Goal: Task Accomplishment & Management: Manage account settings

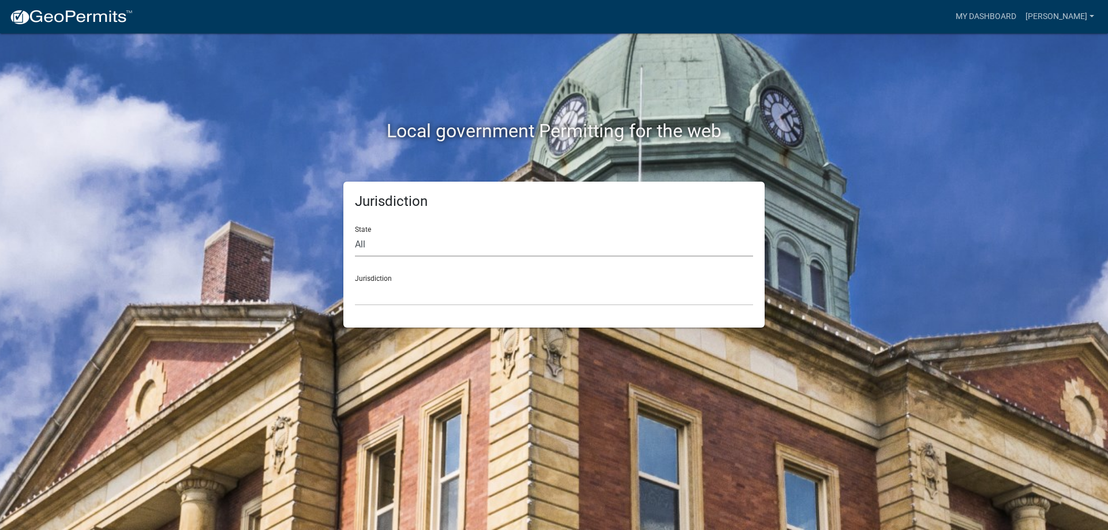
click at [435, 255] on select "All [US_STATE] [US_STATE] [US_STATE] [US_STATE] [US_STATE] [US_STATE] [US_STATE…" at bounding box center [554, 245] width 398 height 24
select select "[US_STATE]"
click at [355, 233] on select "All [US_STATE] [US_STATE] [US_STATE] [US_STATE] [US_STATE] [US_STATE] [US_STATE…" at bounding box center [554, 245] width 398 height 24
click at [407, 301] on select "City of [GEOGRAPHIC_DATA], [US_STATE] City of [GEOGRAPHIC_DATA], [US_STATE] Cit…" at bounding box center [554, 294] width 398 height 24
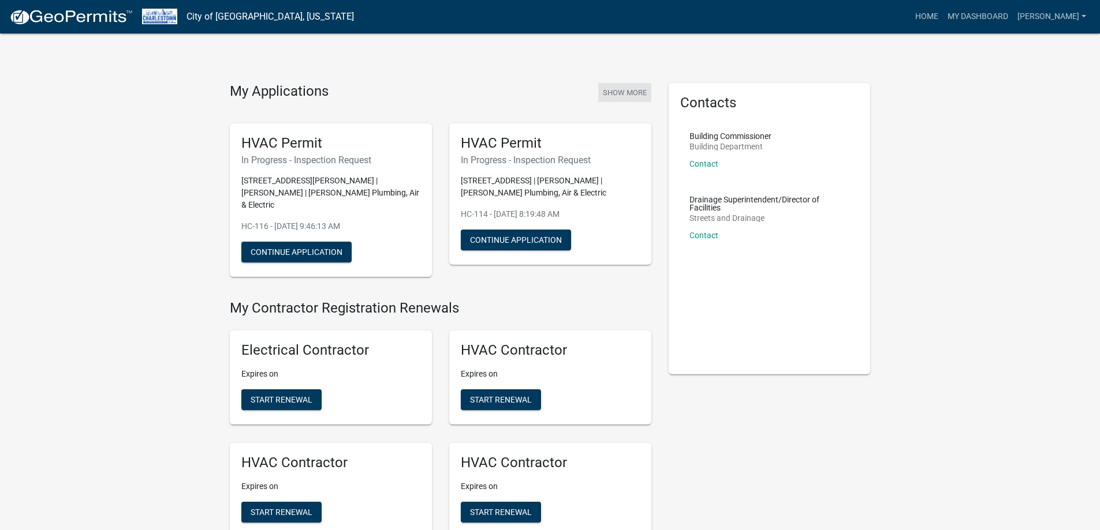
click at [604, 88] on button "Show More" at bounding box center [624, 92] width 53 height 19
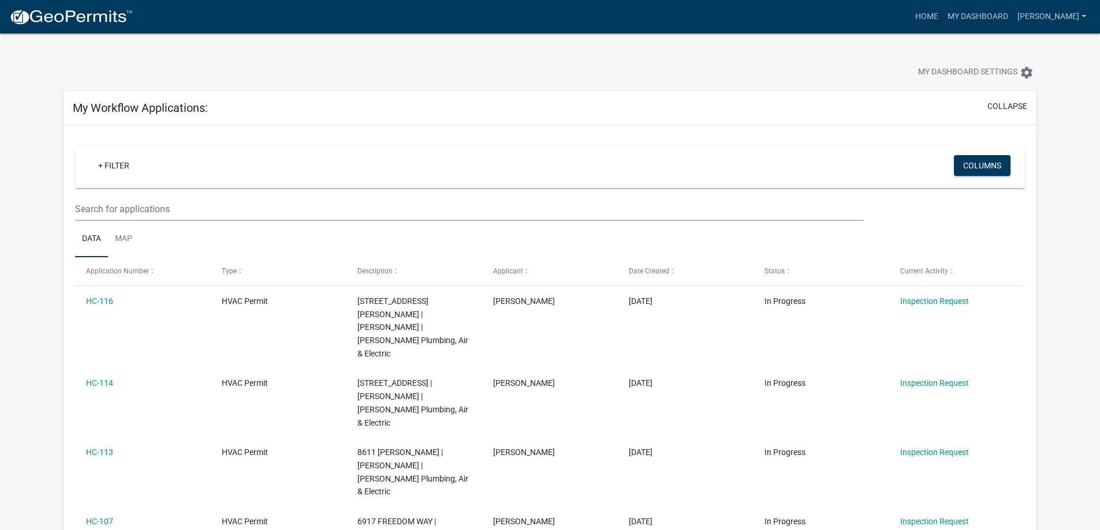
click at [115, 21] on img at bounding box center [71, 17] width 124 height 17
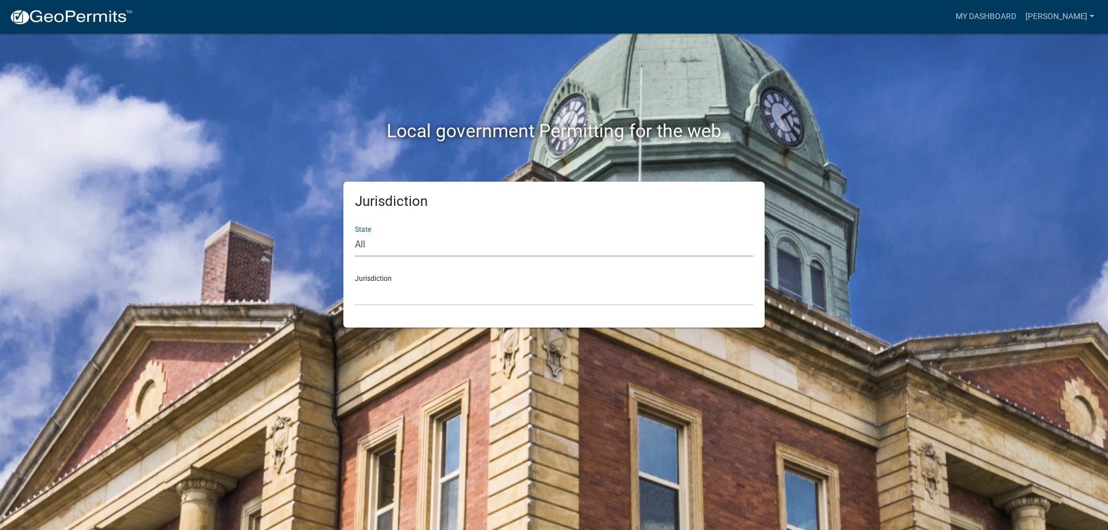
click at [425, 249] on select "All [US_STATE] [US_STATE] [US_STATE] [US_STATE] [US_STATE] [US_STATE] [US_STATE…" at bounding box center [554, 245] width 398 height 24
select select "[US_STATE]"
click at [355, 233] on select "All [US_STATE] [US_STATE] [US_STATE] [US_STATE] [US_STATE] [US_STATE] [US_STATE…" at bounding box center [554, 245] width 398 height 24
drag, startPoint x: 421, startPoint y: 254, endPoint x: 402, endPoint y: 290, distance: 40.3
click at [402, 290] on select "City of [GEOGRAPHIC_DATA], [US_STATE] City of [GEOGRAPHIC_DATA], [US_STATE] Cit…" at bounding box center [554, 294] width 398 height 24
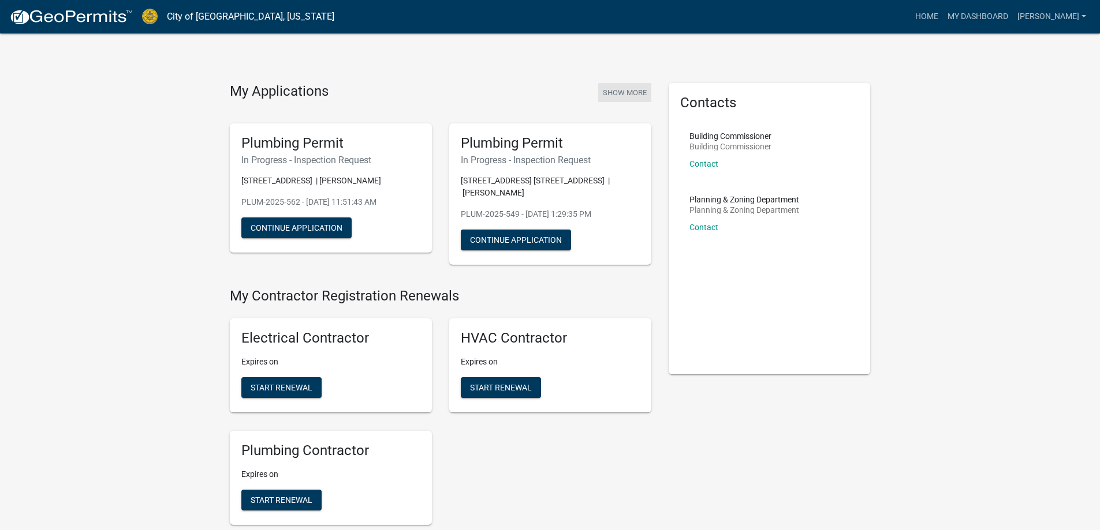
click at [611, 93] on button "Show More" at bounding box center [624, 92] width 53 height 19
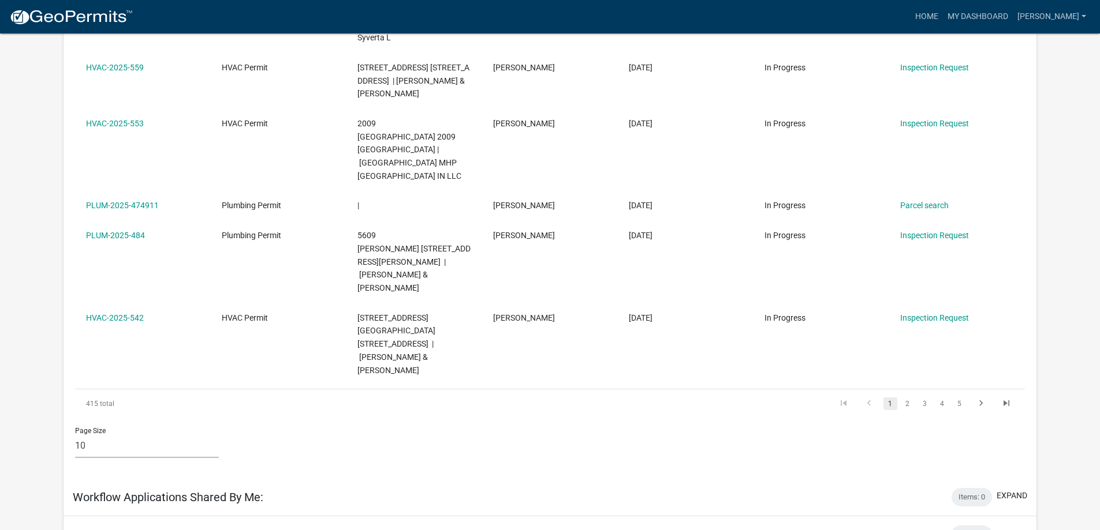
scroll to position [462, 0]
click at [910, 397] on link "2" at bounding box center [907, 403] width 14 height 13
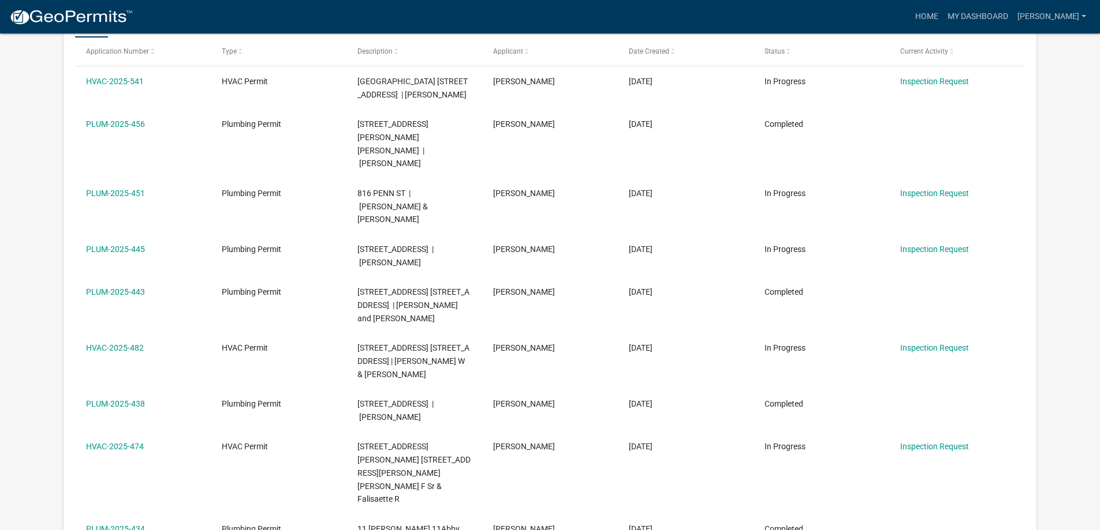
scroll to position [519, 0]
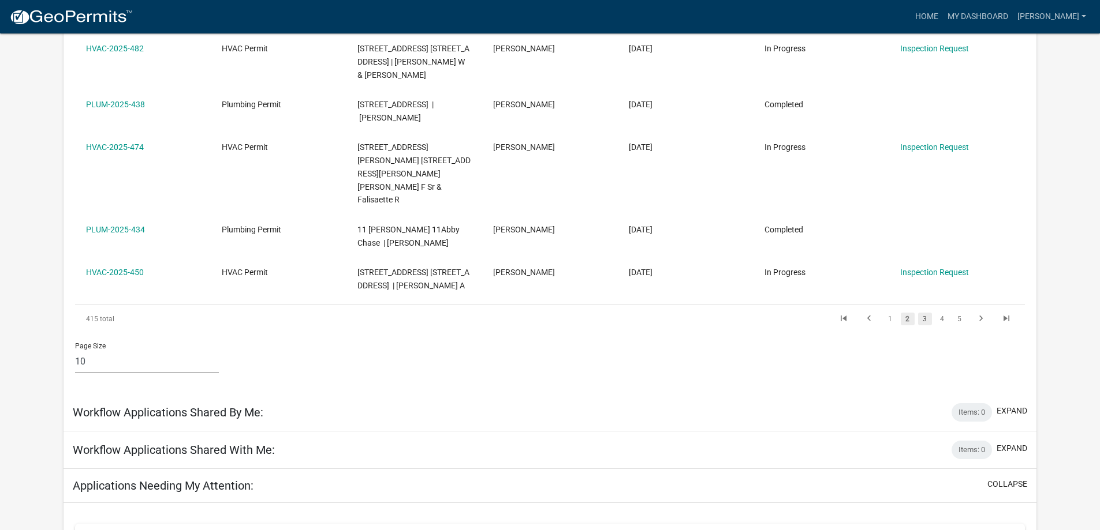
click at [920, 313] on link "3" at bounding box center [925, 319] width 14 height 13
